Goal: Task Accomplishment & Management: Manage account settings

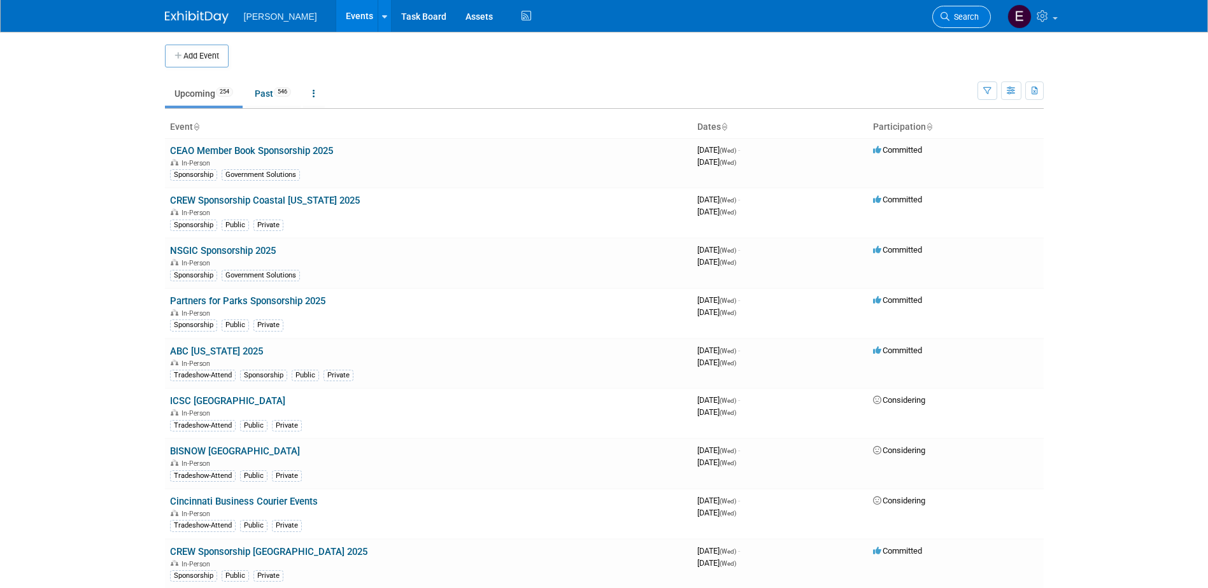
click at [955, 17] on span "Search" at bounding box center [963, 17] width 29 height 10
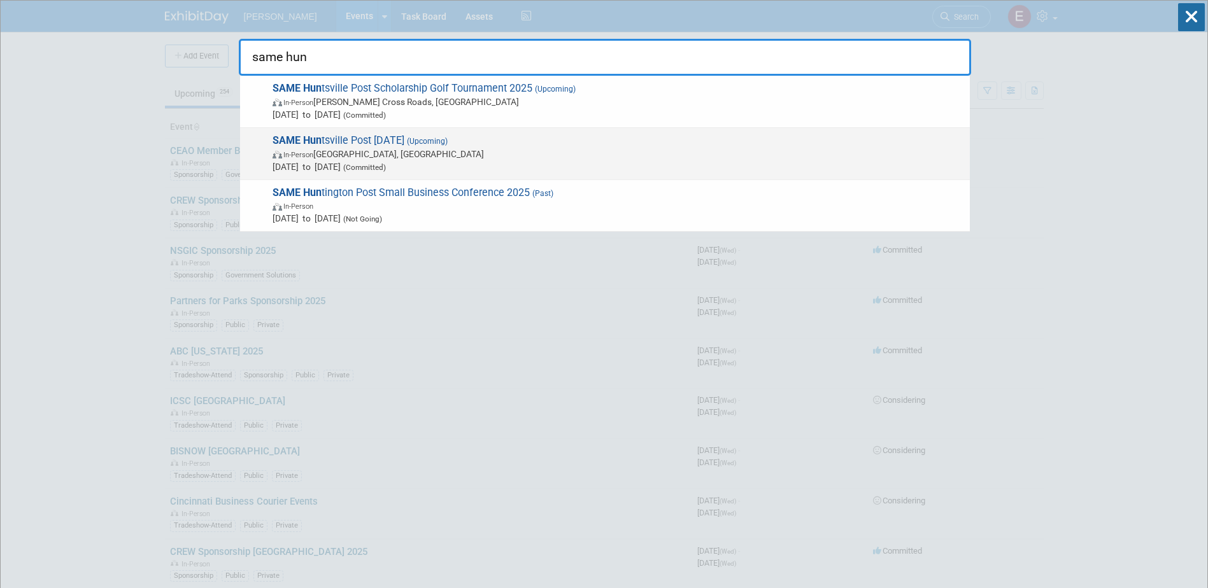
type input "same hun"
click at [353, 148] on span "In-Person [GEOGRAPHIC_DATA], [GEOGRAPHIC_DATA]" at bounding box center [617, 154] width 691 height 13
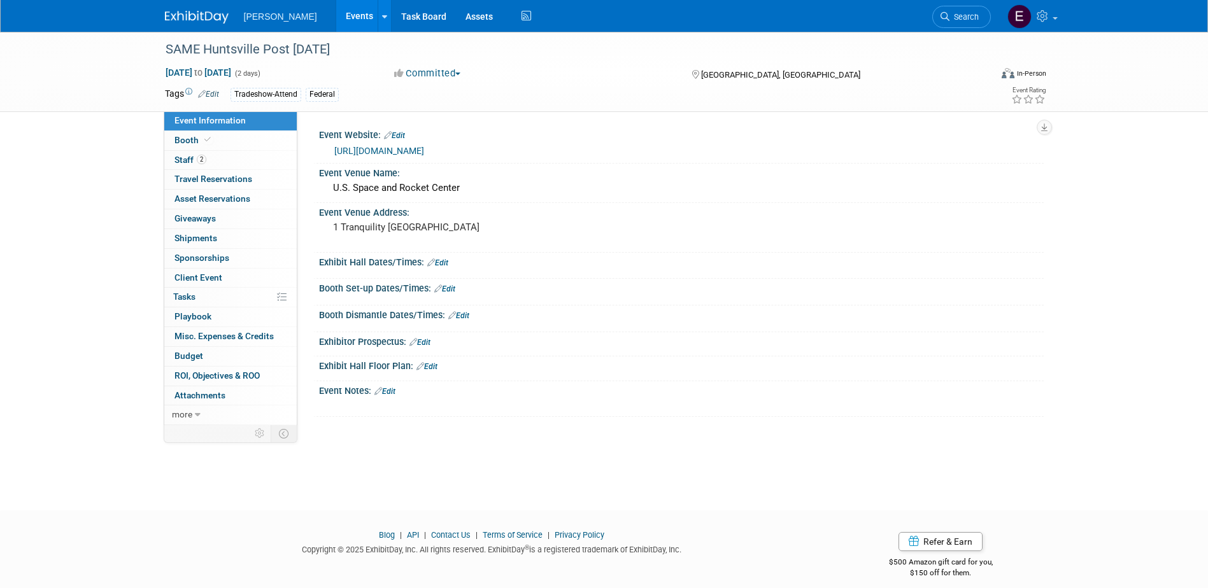
click at [366, 146] on link "https://samehsvpost.starchapter.com/" at bounding box center [379, 151] width 90 height 10
click at [205, 157] on span "2" at bounding box center [202, 160] width 10 height 10
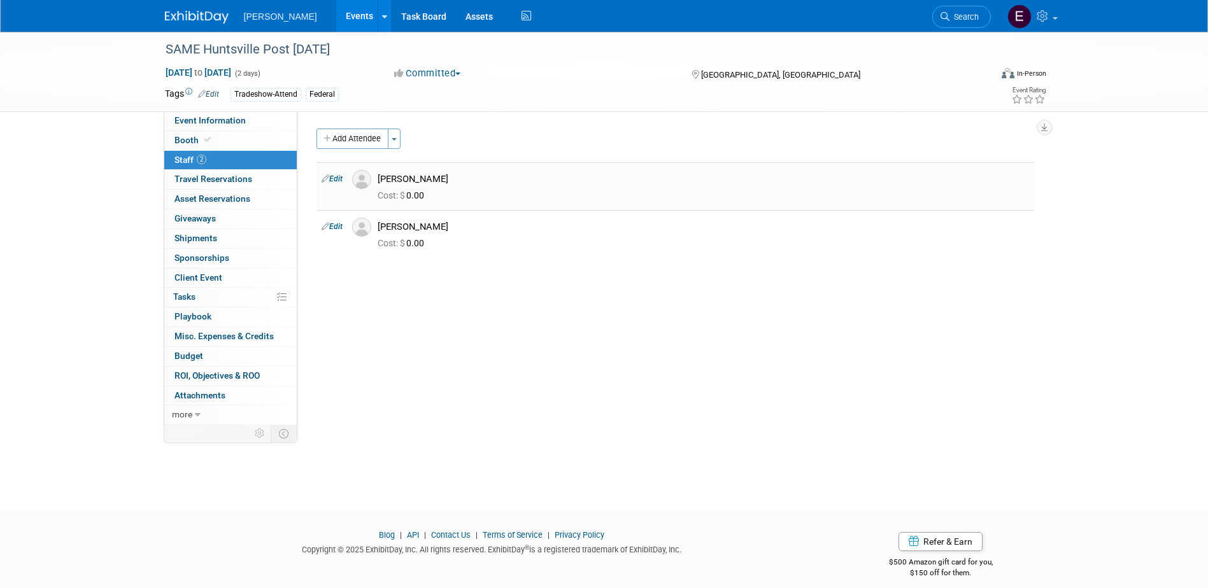
click at [325, 177] on icon at bounding box center [325, 178] width 8 height 13
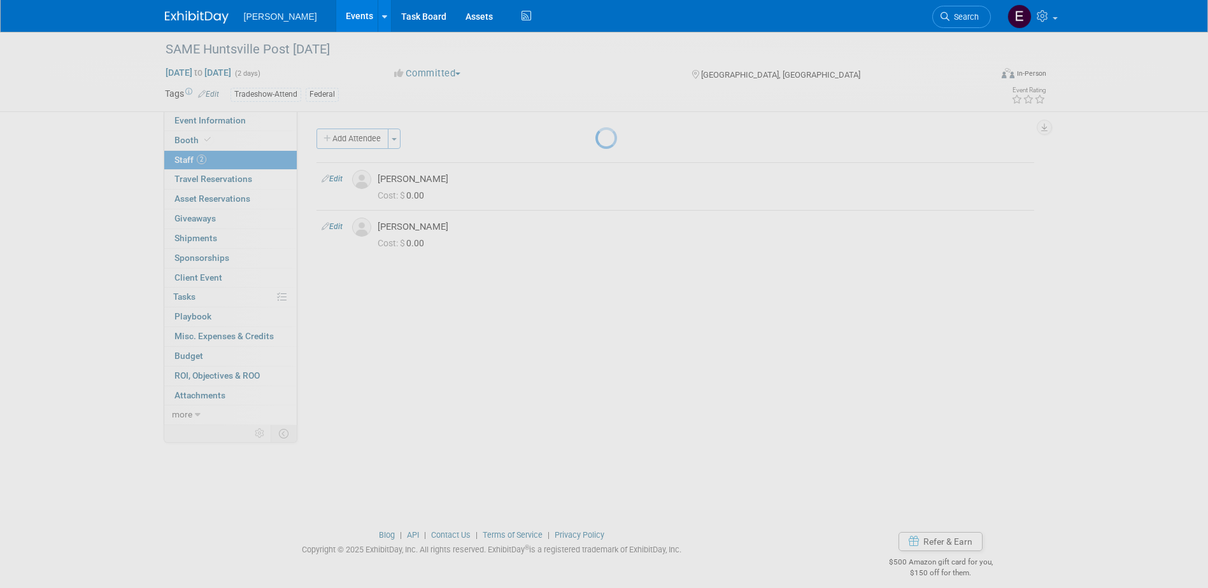
select select "5f9b0e54-d32a-4b3d-bd6e-a5d7edadb552"
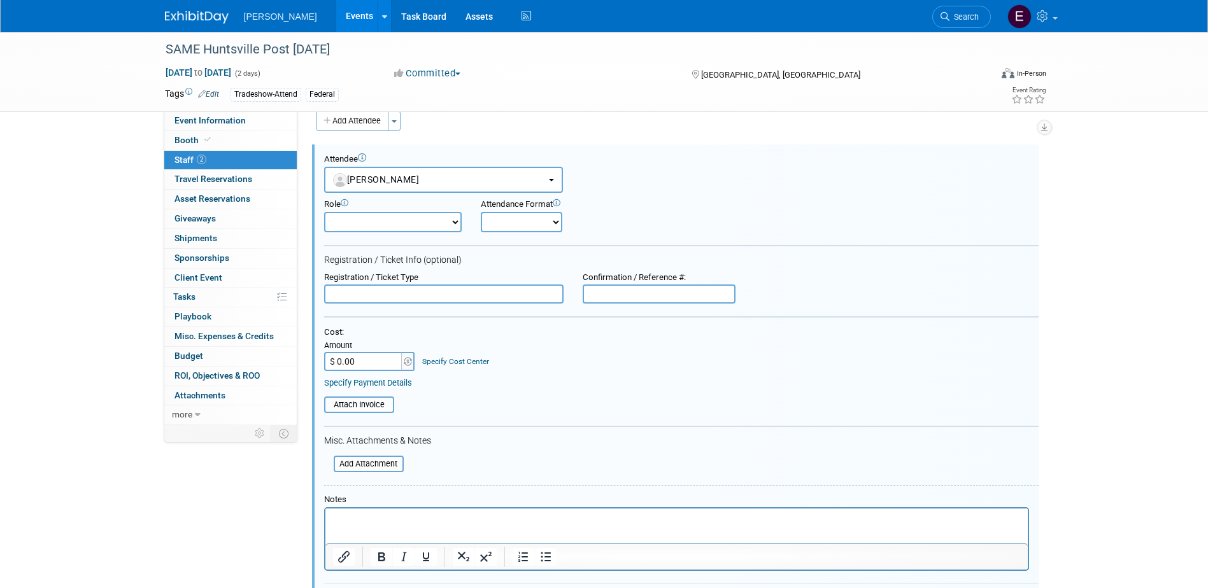
click at [352, 356] on input "$ 0.00" at bounding box center [364, 361] width 80 height 19
type input "$ 250.00"
click at [437, 362] on link "Specify Cost Center" at bounding box center [455, 361] width 67 height 9
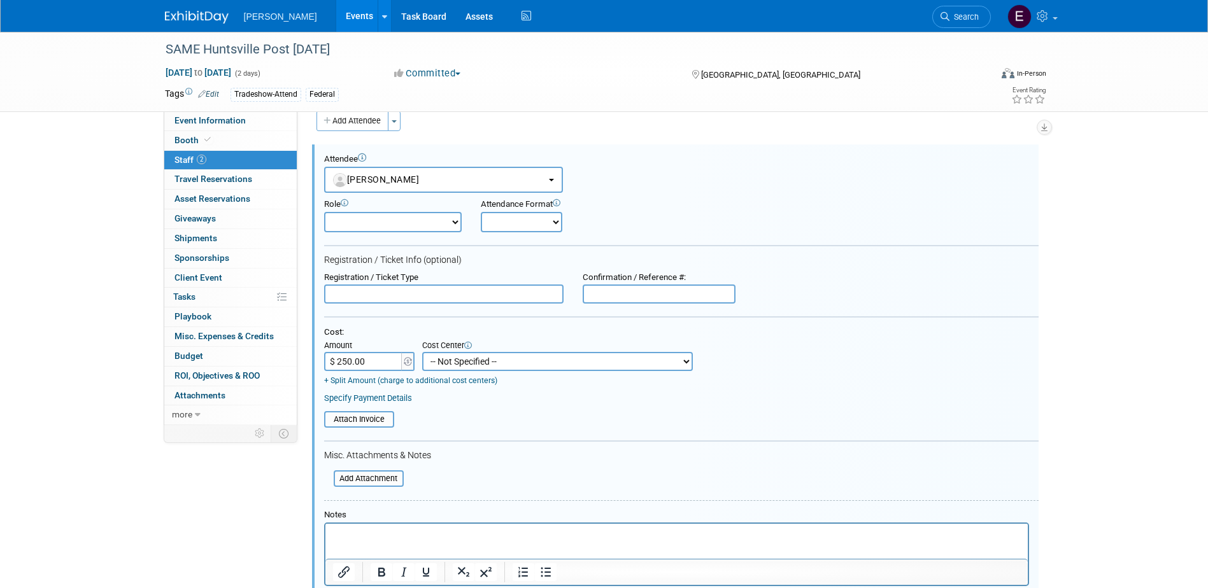
click at [437, 362] on select "-- Not Specified -- Advisory Services - Expenses_1001.502 Aerial Acquisition - …" at bounding box center [557, 361] width 271 height 19
select select "18966236"
click at [422, 353] on select "-- Not Specified -- Advisory Services - Expenses_1001.502 Aerial Acquisition - …" at bounding box center [557, 361] width 271 height 19
click at [401, 402] on link "Specify Payment Details" at bounding box center [368, 398] width 88 height 10
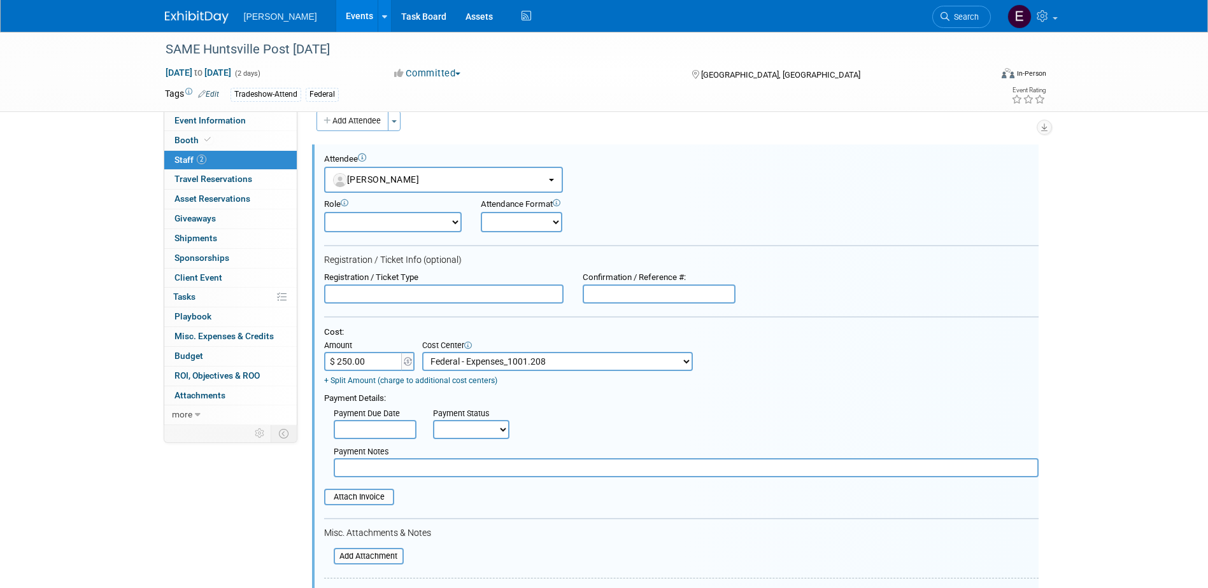
click at [480, 432] on select "Not Paid Yet Partially Paid Paid in Full" at bounding box center [471, 429] width 76 height 19
select select "1"
click at [433, 421] on select "Not Paid Yet Partially Paid Paid in Full" at bounding box center [471, 429] width 76 height 19
click at [447, 467] on input "text" at bounding box center [686, 467] width 705 height 19
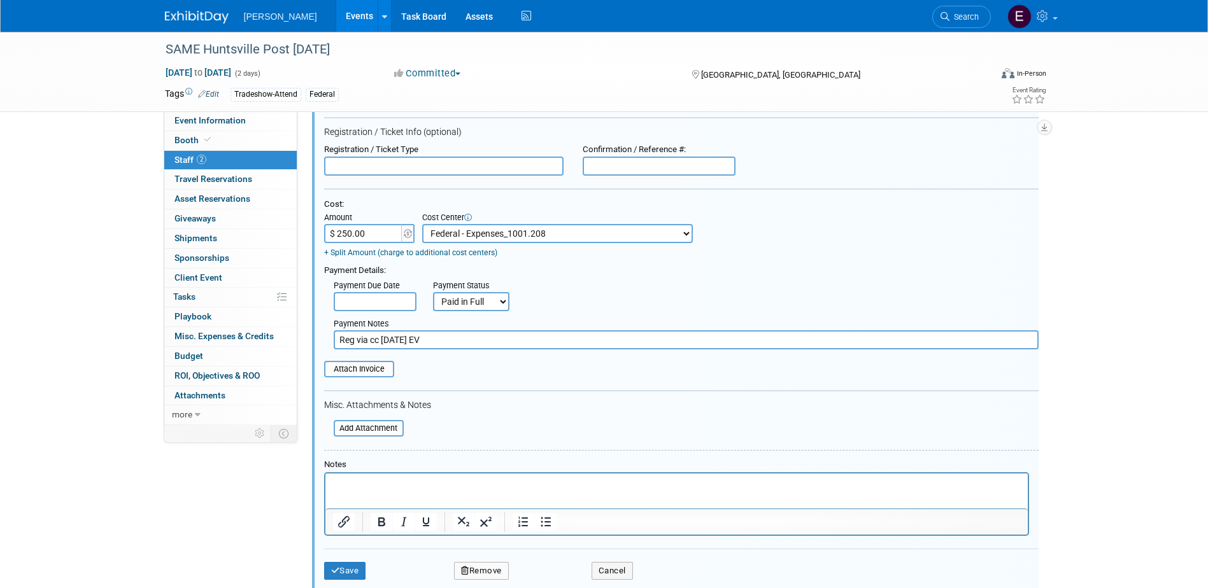
scroll to position [272, 0]
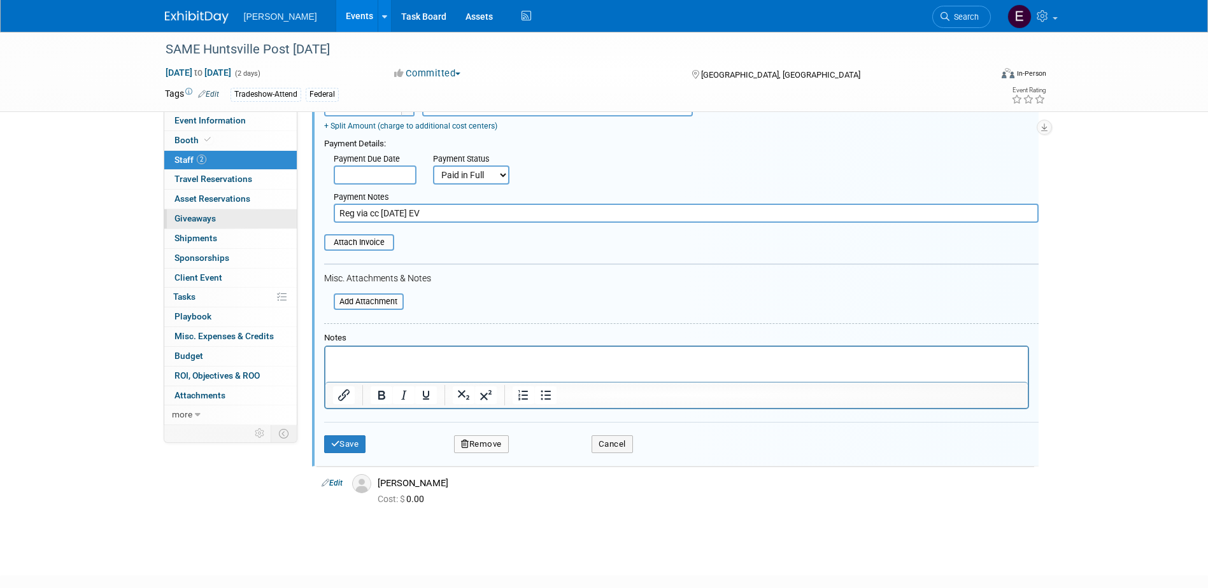
drag, startPoint x: 440, startPoint y: 211, endPoint x: 277, endPoint y: 213, distance: 163.0
click at [277, 212] on div "Event Information Event Info Booth Booth 2 Staff 2 Staff 0 Travel Reservations …" at bounding box center [604, 143] width 898 height 768
type input "Reg via cc 10/7/25 EV"
click at [348, 446] on button "Save" at bounding box center [345, 444] width 42 height 18
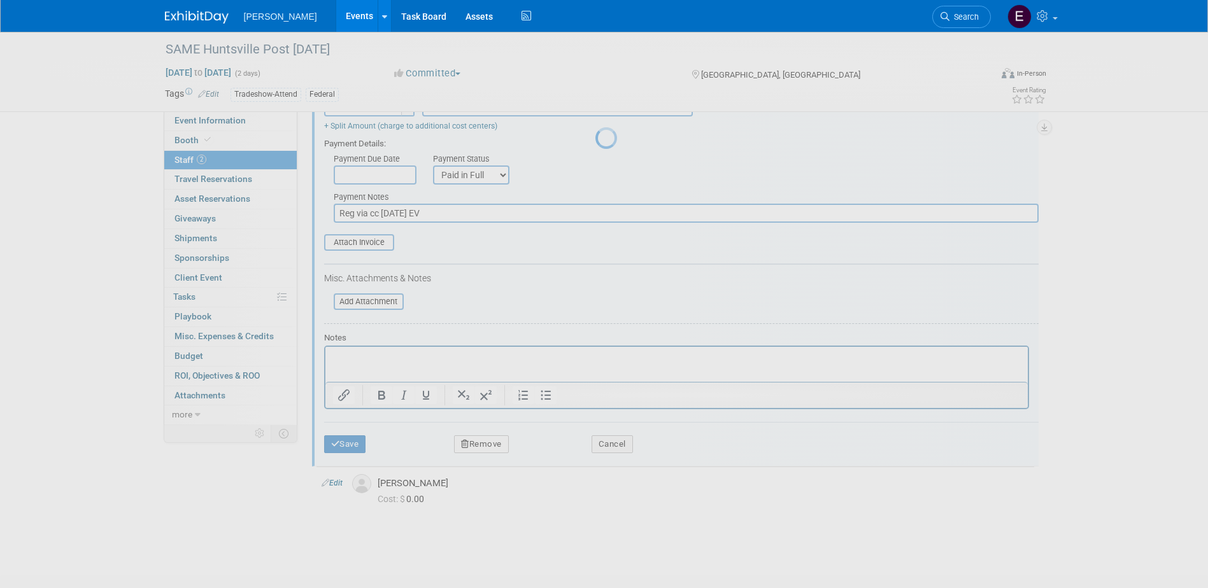
scroll to position [11, 0]
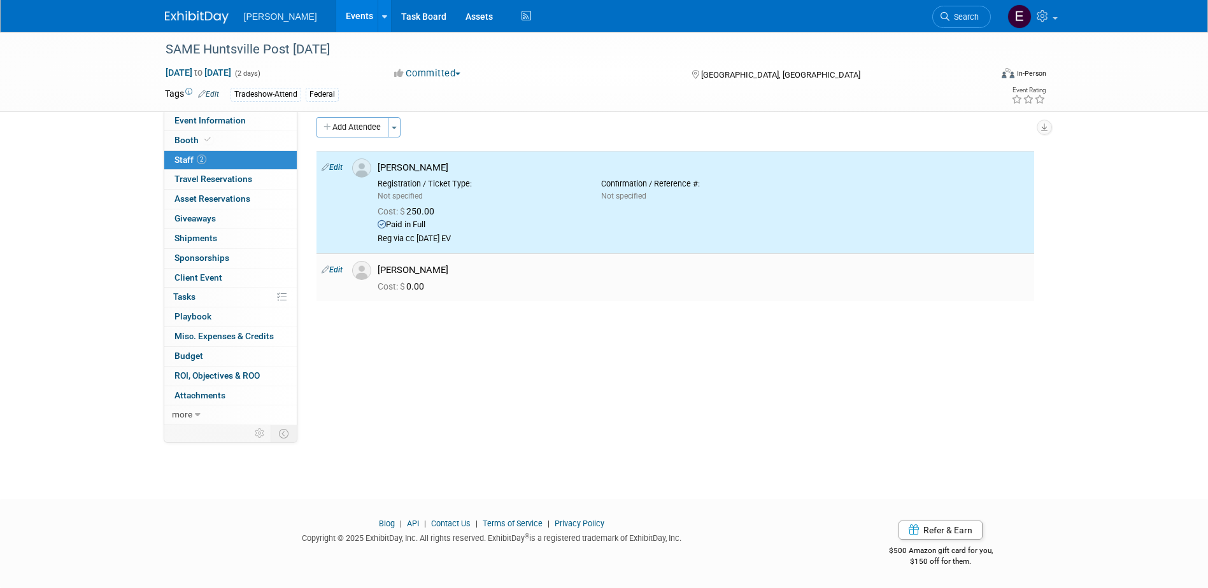
click at [336, 268] on link "Edit" at bounding box center [331, 269] width 21 height 9
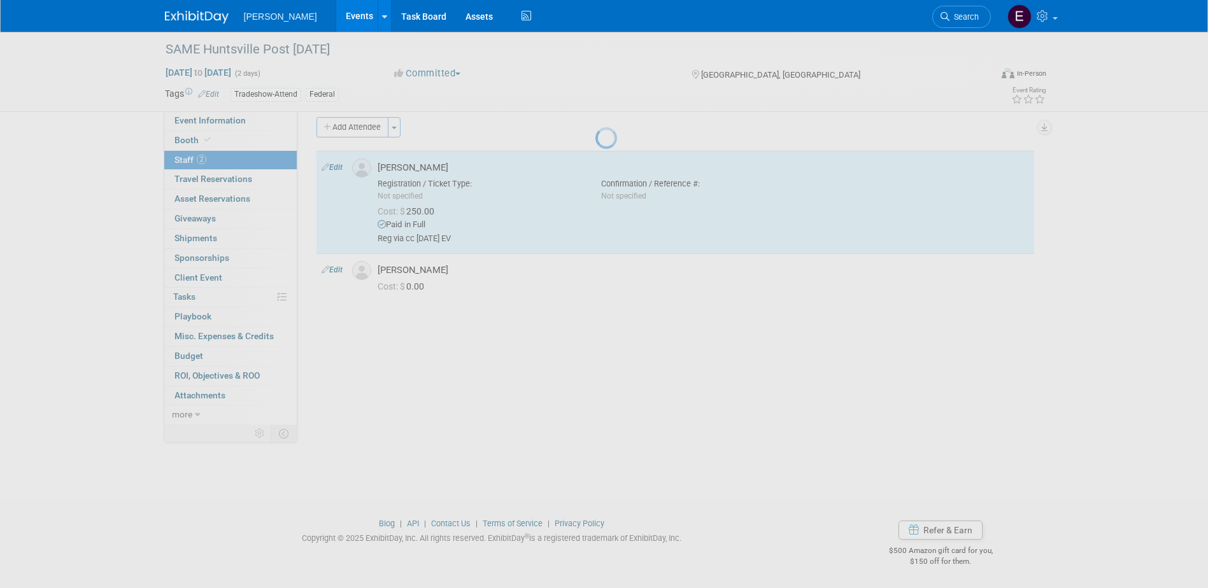
select select "c173cf5c-cec2-4cbf-8ae4-31da3afe7166"
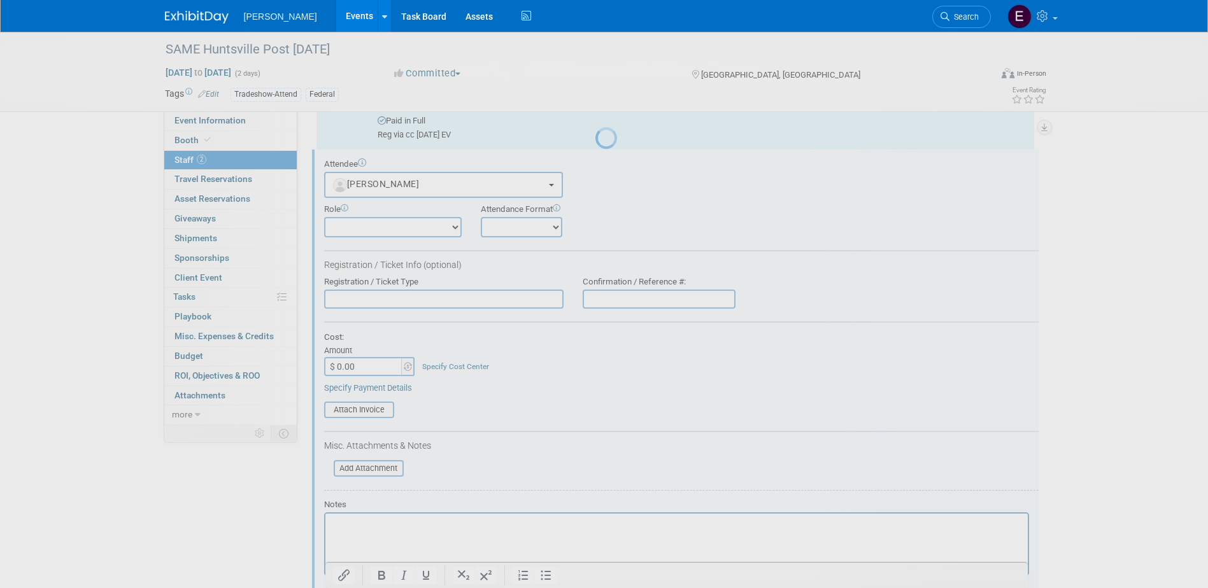
scroll to position [0, 0]
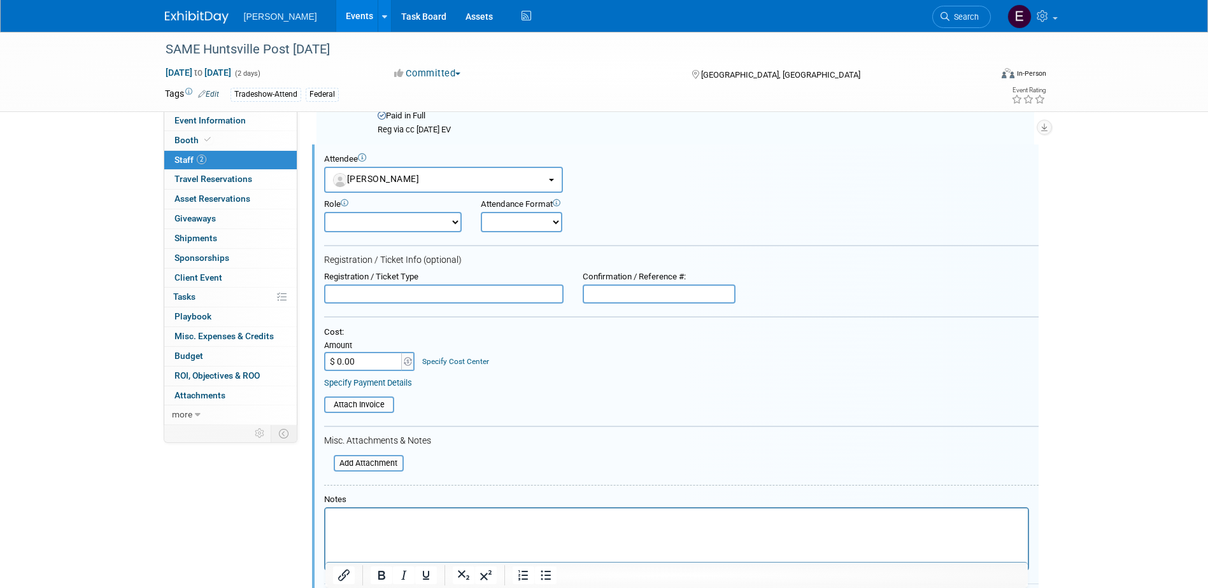
click at [367, 367] on input "$ 0.00" at bounding box center [364, 361] width 80 height 19
type input "$ 250.00"
click at [441, 360] on link "Specify Cost Center" at bounding box center [455, 361] width 67 height 9
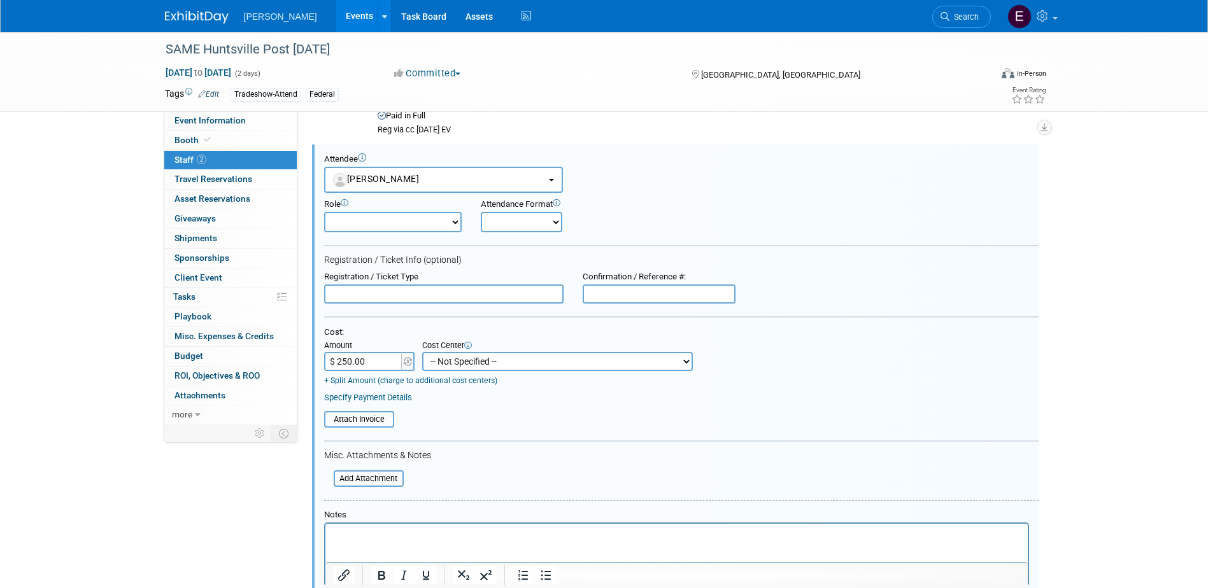
click at [441, 359] on select "-- Not Specified -- Advisory Services - Expenses_1001.502 Aerial Acquisition - …" at bounding box center [557, 361] width 271 height 19
select select "18966236"
click at [422, 352] on select "-- Not Specified -- Advisory Services - Expenses_1001.502 Aerial Acquisition - …" at bounding box center [557, 361] width 271 height 19
click at [404, 397] on link "Specify Payment Details" at bounding box center [368, 398] width 88 height 10
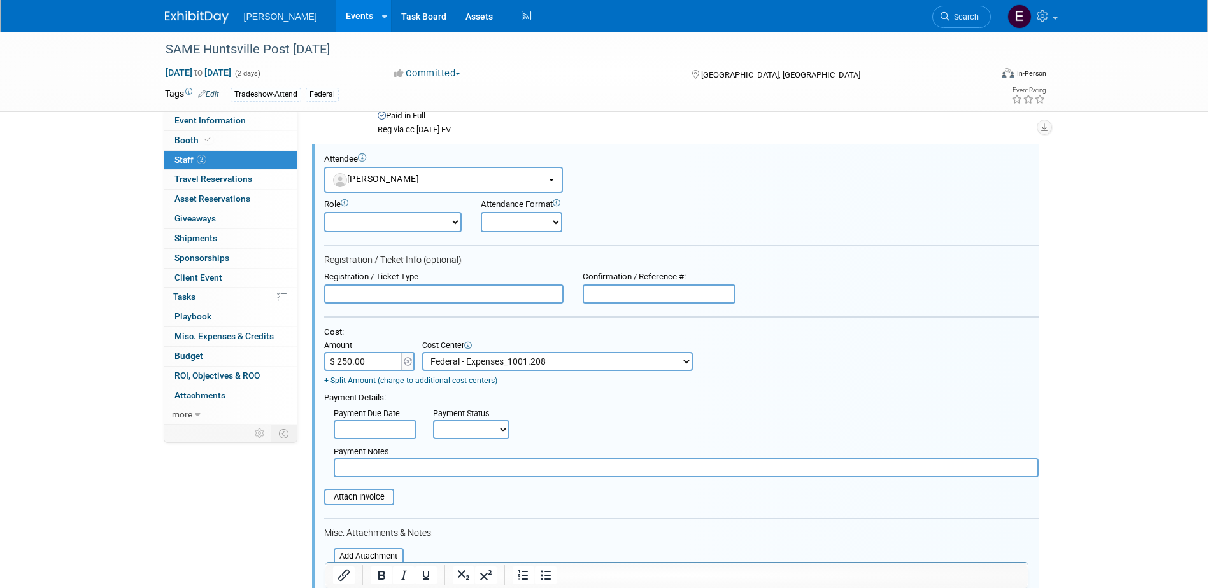
click at [484, 423] on select "Not Paid Yet Partially Paid Paid in Full" at bounding box center [471, 429] width 76 height 19
select select "1"
click at [433, 421] on select "Not Paid Yet Partially Paid Paid in Full" at bounding box center [471, 429] width 76 height 19
click at [459, 466] on input "text" at bounding box center [686, 467] width 705 height 19
paste input "Reg via cc 10/7/25 EV"
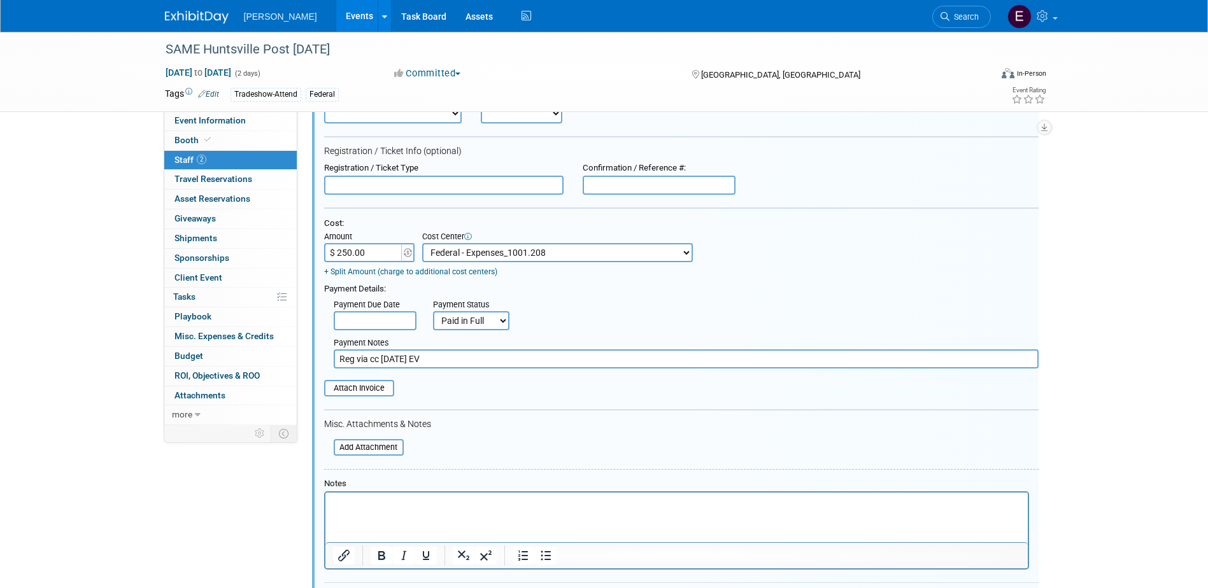
scroll to position [375, 0]
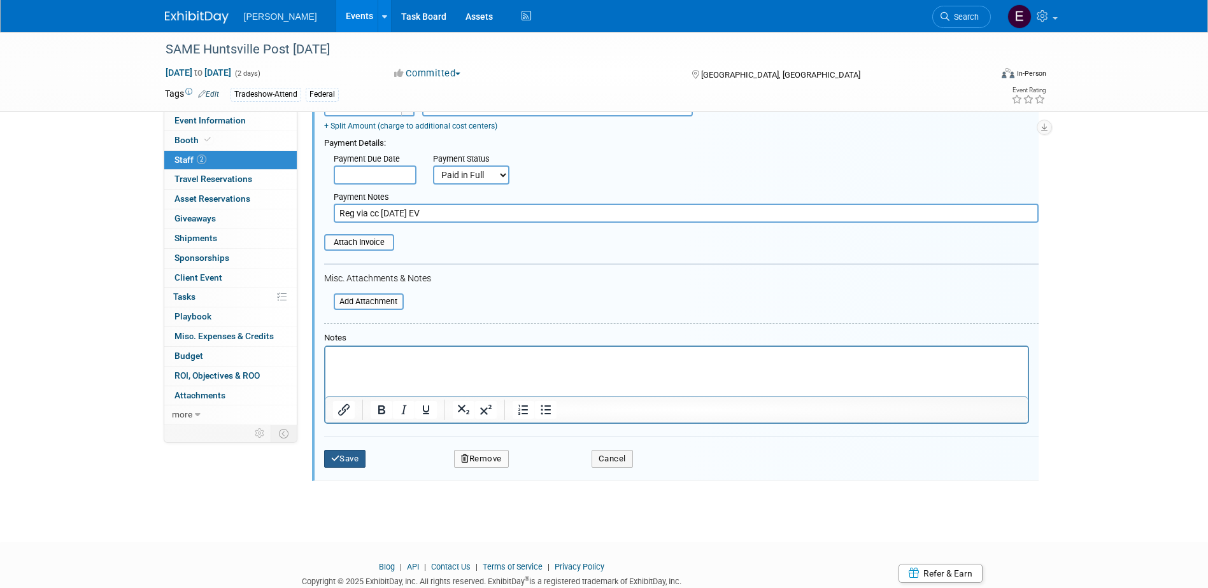
type input "Reg via cc 10/7/25 EV"
click at [354, 459] on button "Save" at bounding box center [345, 459] width 42 height 18
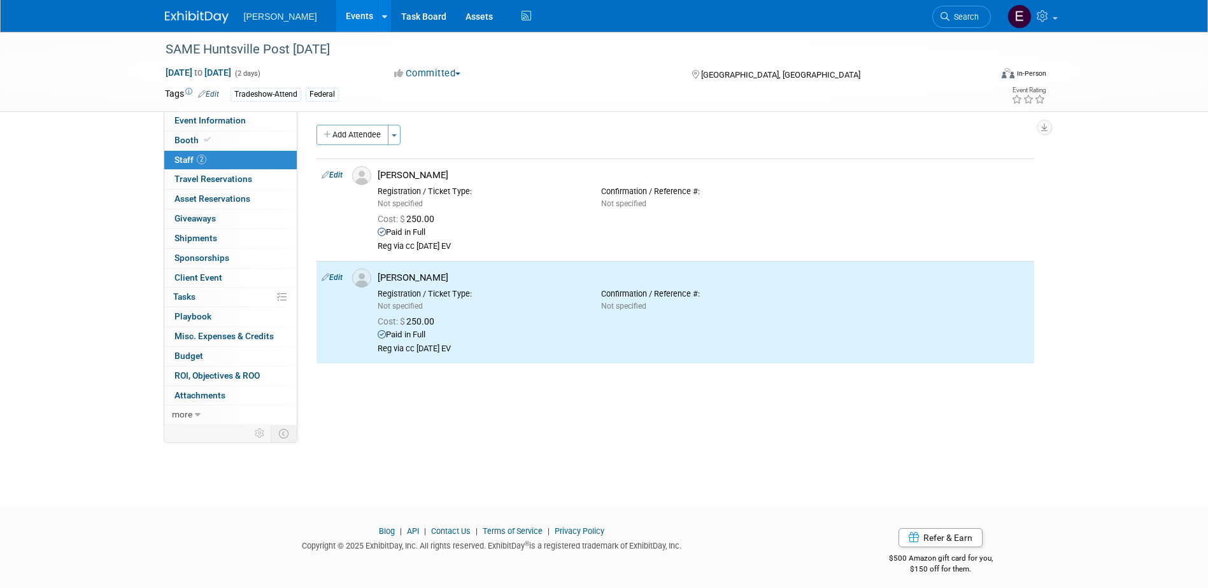
scroll to position [0, 0]
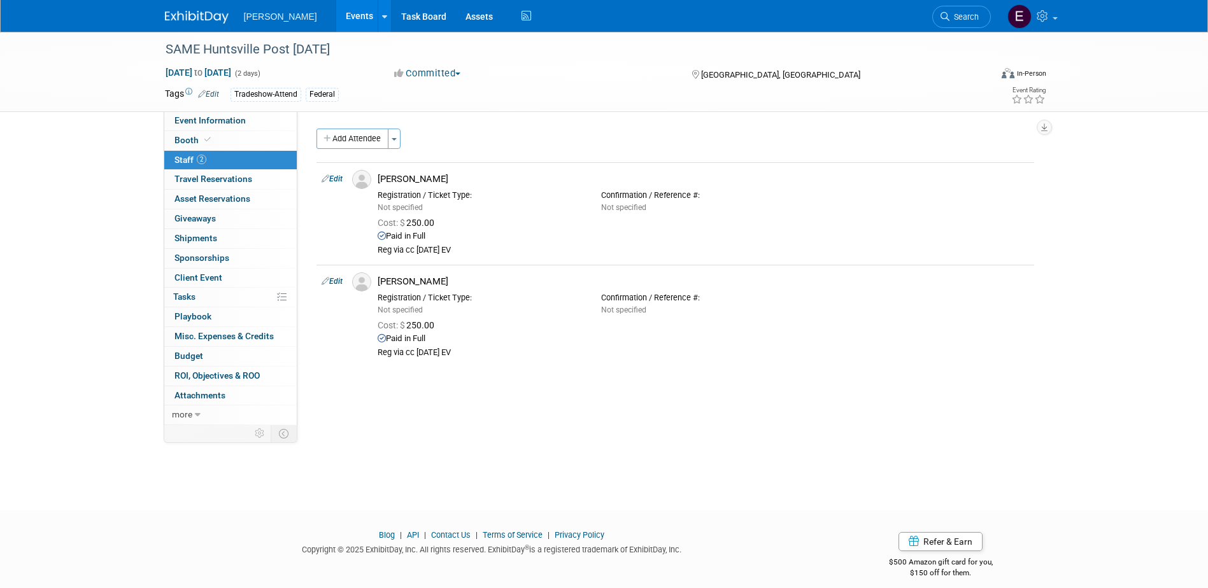
click at [336, 16] on link "Events" at bounding box center [359, 16] width 46 height 32
